Goal: Task Accomplishment & Management: Manage account settings

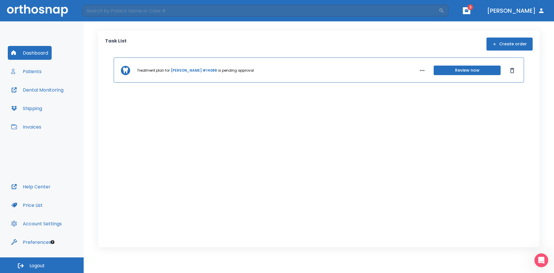
click at [29, 71] on button "Patients" at bounding box center [26, 71] width 37 height 14
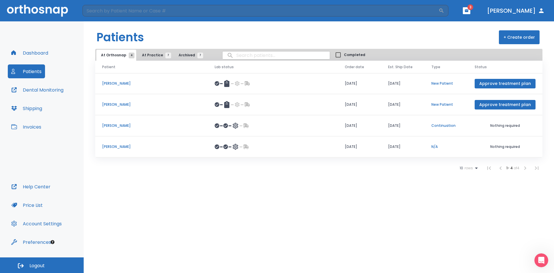
click at [490, 10] on header "​ 3 [PERSON_NAME]" at bounding box center [277, 10] width 554 height 21
click at [471, 11] on button "button" at bounding box center [467, 10] width 8 height 7
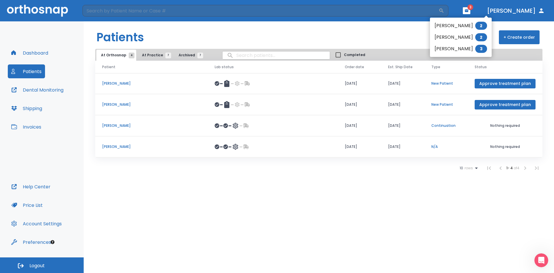
click at [461, 47] on li "[PERSON_NAME] 3" at bounding box center [461, 49] width 62 height 12
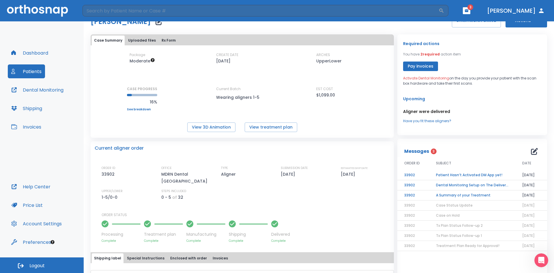
scroll to position [58, 0]
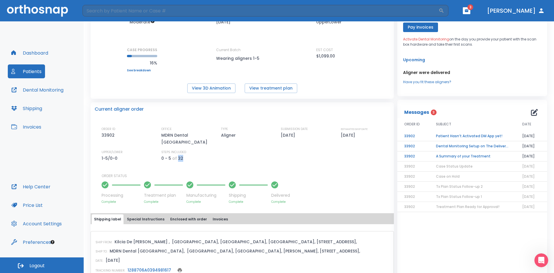
drag, startPoint x: 182, startPoint y: 152, endPoint x: 177, endPoint y: 153, distance: 4.6
click at [177, 153] on div "STEPS INCLUDED 0 - 5 of 32" at bounding box center [185, 156] width 49 height 12
click at [185, 154] on div "STEPS INCLUDED 0 - 5 of 32" at bounding box center [185, 156] width 49 height 12
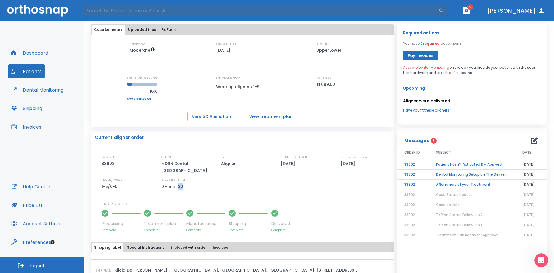
scroll to position [0, 0]
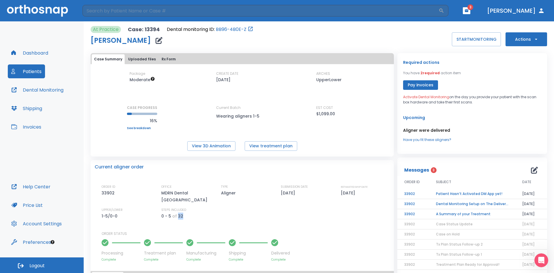
click at [34, 72] on button "Patients" at bounding box center [26, 71] width 37 height 14
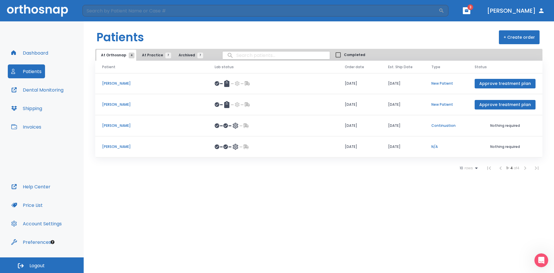
click at [146, 55] on span "At Practice 7" at bounding box center [155, 55] width 26 height 5
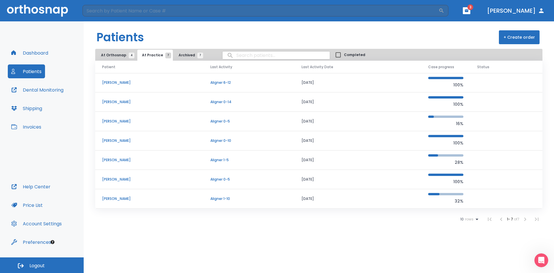
click at [127, 122] on p "[PERSON_NAME]" at bounding box center [149, 121] width 94 height 5
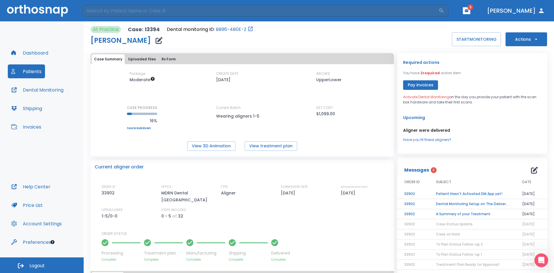
click at [533, 43] on button "Actions" at bounding box center [527, 39] width 42 height 14
click at [531, 43] on div at bounding box center [277, 136] width 554 height 273
click at [478, 66] on div "Print Case label Cancel the case Order Next Aligners Schedule consult" at bounding box center [277, 136] width 554 height 273
click at [480, 41] on button "START MONITORING" at bounding box center [476, 39] width 49 height 14
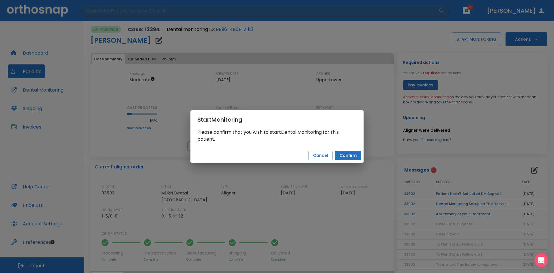
click at [344, 155] on button "Confirm" at bounding box center [348, 156] width 26 height 10
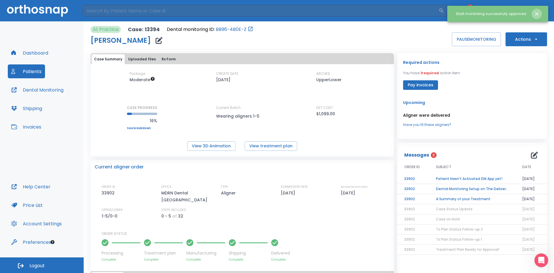
click at [537, 14] on icon "Close notification" at bounding box center [536, 13] width 3 height 3
